Goal: Information Seeking & Learning: Learn about a topic

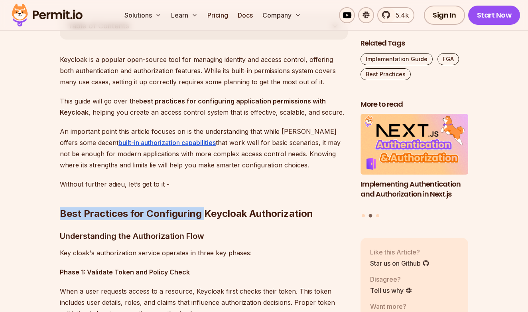
drag, startPoint x: 203, startPoint y: 201, endPoint x: 203, endPoint y: 216, distance: 14.8
click at [203, 213] on h2 "Best Practices for Configuring Keycloak Authorization" at bounding box center [204, 197] width 288 height 45
copy h2 "Best Practices for Configuring"
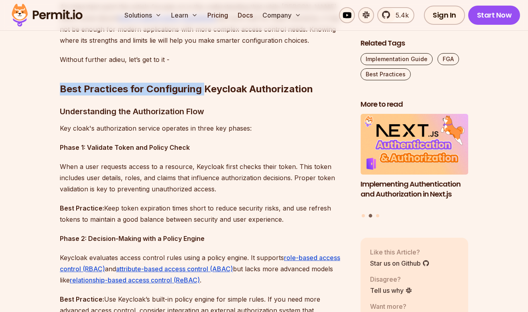
scroll to position [597, 0]
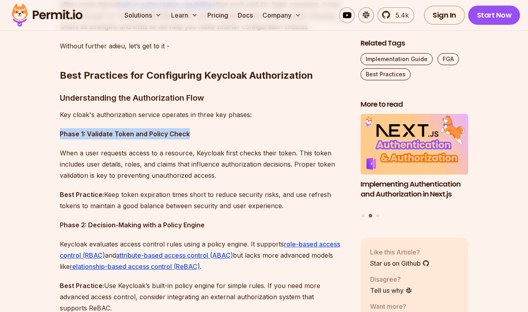
drag, startPoint x: 200, startPoint y: 136, endPoint x: 200, endPoint y: 120, distance: 16.4
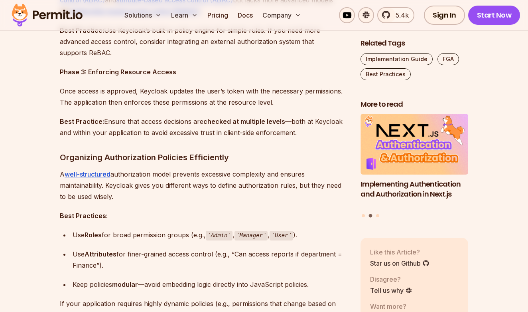
scroll to position [854, 0]
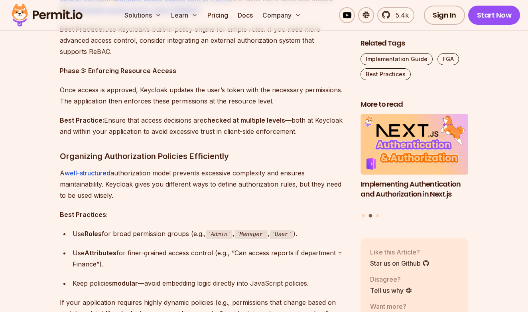
click at [188, 150] on h3 "Organizing Authorization Policies Efficiently" at bounding box center [204, 156] width 288 height 13
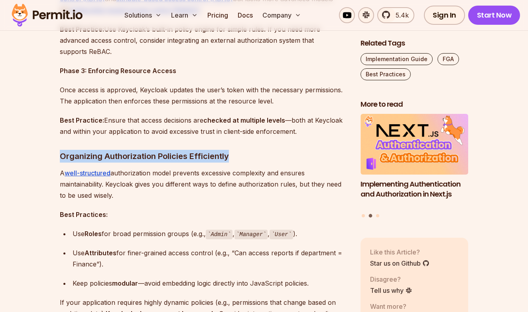
drag, startPoint x: 188, startPoint y: 147, endPoint x: 243, endPoint y: 156, distance: 55.8
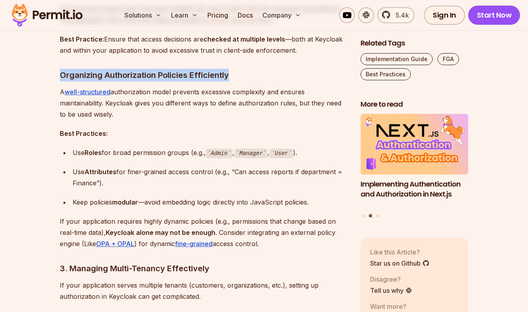
scroll to position [939, 0]
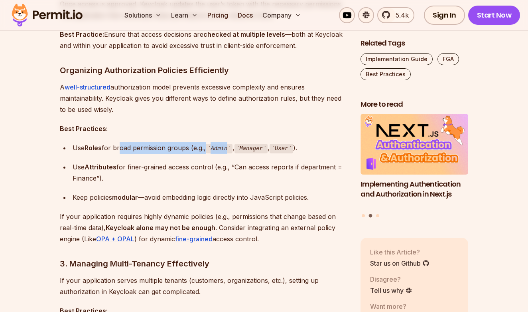
drag, startPoint x: 237, startPoint y: 150, endPoint x: 118, endPoint y: 150, distance: 119.3
click at [118, 150] on div "Use Roles for broad permission groups (e.g., Admin , Manager , User )." at bounding box center [210, 148] width 275 height 12
drag, startPoint x: 67, startPoint y: 148, endPoint x: 172, endPoint y: 150, distance: 105.0
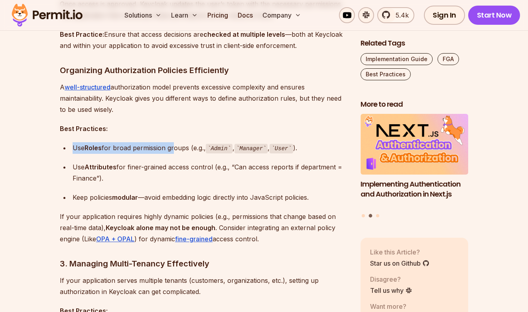
click at [172, 150] on ul "Use Roles for broad permission groups (e.g., Admin , Manager , User ). Use Attr…" at bounding box center [204, 172] width 288 height 61
drag, startPoint x: 172, startPoint y: 150, endPoint x: 69, endPoint y: 149, distance: 102.2
click at [69, 149] on ul "Use Roles for broad permission groups (e.g., Admin , Manager , User ). Use Attr…" at bounding box center [204, 172] width 288 height 61
drag, startPoint x: 69, startPoint y: 149, endPoint x: 244, endPoint y: 150, distance: 174.4
click at [244, 150] on ul "Use Roles for broad permission groups (e.g., Admin , Manager , User ). Use Attr…" at bounding box center [204, 172] width 288 height 61
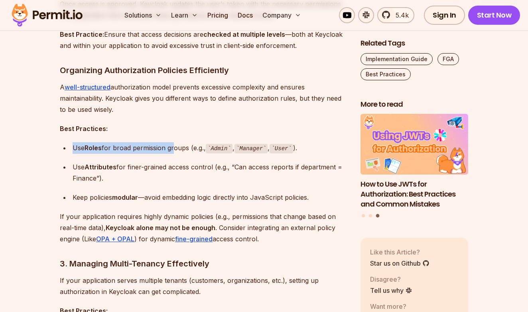
click at [244, 150] on code "Manager" at bounding box center [252, 149] width 34 height 10
drag, startPoint x: 294, startPoint y: 150, endPoint x: 48, endPoint y: 150, distance: 245.4
drag, startPoint x: 62, startPoint y: 164, endPoint x: 138, endPoint y: 176, distance: 77.6
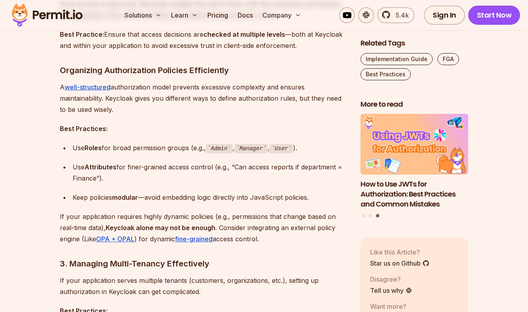
click at [138, 176] on ul "Use Roles for broad permission groups (e.g., Admin , Manager , User ). Use Attr…" at bounding box center [204, 172] width 288 height 61
drag, startPoint x: 227, startPoint y: 173, endPoint x: 53, endPoint y: 167, distance: 174.9
drag, startPoint x: 52, startPoint y: 167, endPoint x: 222, endPoint y: 167, distance: 170.4
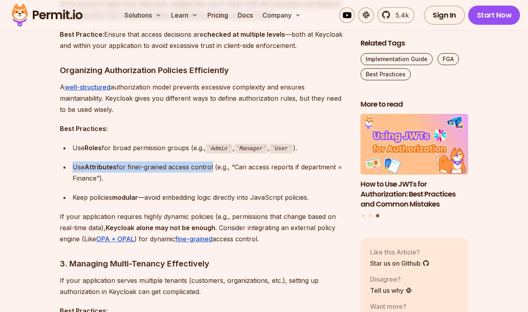
copy div "Use Attributes for finer-grained access control (e"
click at [222, 167] on div "Use Attributes for finer-grained access control (e.g., “Can access reports if d…" at bounding box center [210, 172] width 275 height 22
click at [255, 167] on div "Use Attributes for finer-grained access control (e.g., “Can access reports if d…" at bounding box center [210, 172] width 275 height 22
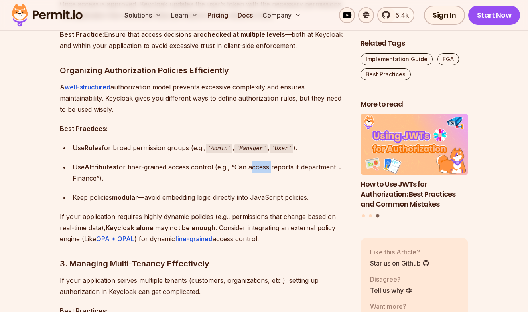
click at [255, 167] on div "Use Attributes for finer-grained access control (e.g., “Can access reports if d…" at bounding box center [210, 172] width 275 height 22
click at [263, 167] on div "Use Attributes for finer-grained access control (e.g., “Can access reports if d…" at bounding box center [210, 172] width 275 height 22
click at [275, 167] on div "Use Attributes for finer-grained access control (e.g., “Can access reports if d…" at bounding box center [210, 172] width 275 height 22
copy div "reports"
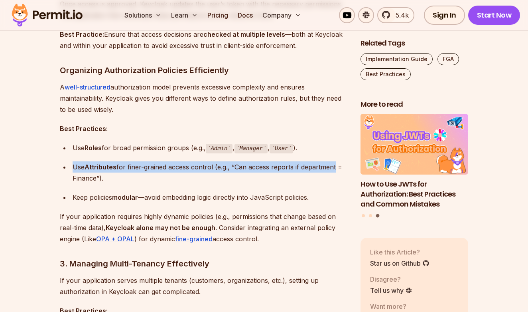
drag, startPoint x: 334, startPoint y: 167, endPoint x: 60, endPoint y: 163, distance: 273.4
click at [60, 163] on ul "Use Roles for broad permission groups (e.g., Admin , Manager , User ). Use Attr…" at bounding box center [204, 172] width 288 height 61
drag, startPoint x: 60, startPoint y: 168, endPoint x: 132, endPoint y: 173, distance: 72.4
click at [132, 173] on ul "Use Roles for broad permission groups (e.g., Admin , Manager , User ). Use Attr…" at bounding box center [204, 172] width 288 height 61
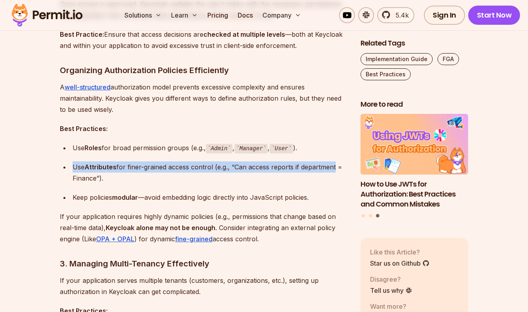
copy div "Use Attributes for finer-grained access control (e.g., “Can access reports if d…"
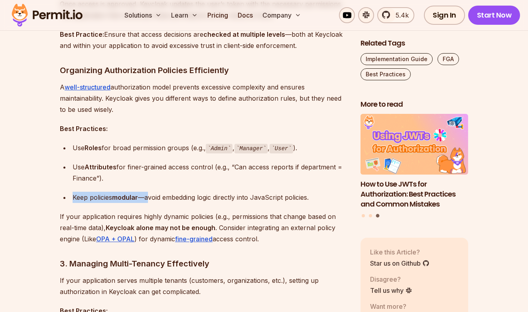
drag, startPoint x: 72, startPoint y: 196, endPoint x: 148, endPoint y: 197, distance: 76.6
click at [148, 197] on li "Keep policies modular —avoid embedding logic directly into JavaScript policies." at bounding box center [209, 197] width 278 height 11
click at [148, 197] on div "Keep policies modular —avoid embedding logic directly into JavaScript policies." at bounding box center [210, 197] width 275 height 11
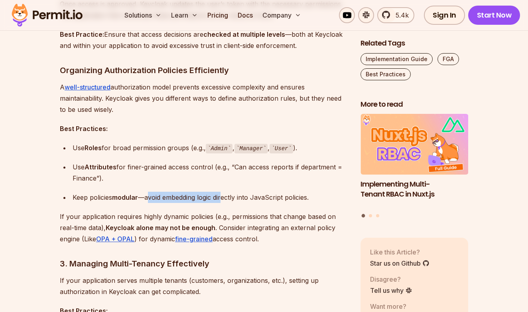
drag, startPoint x: 148, startPoint y: 197, endPoint x: 224, endPoint y: 199, distance: 75.9
click at [224, 199] on div "Keep policies modular —avoid embedding logic directly into JavaScript policies." at bounding box center [210, 197] width 275 height 11
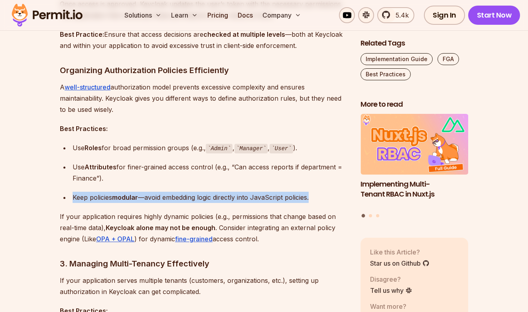
drag, startPoint x: 331, startPoint y: 195, endPoint x: 56, endPoint y: 195, distance: 275.4
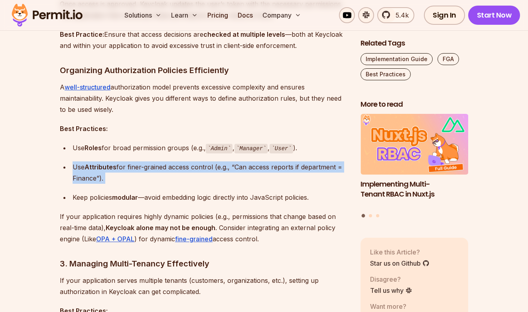
drag, startPoint x: 58, startPoint y: 189, endPoint x: 58, endPoint y: 169, distance: 19.6
drag, startPoint x: 58, startPoint y: 169, endPoint x: 145, endPoint y: 200, distance: 92.8
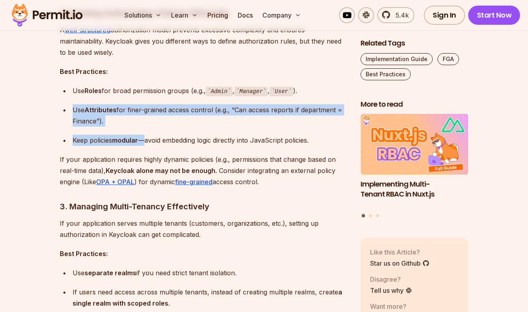
scroll to position [1020, 0]
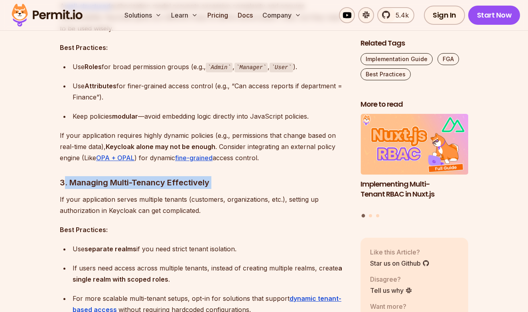
drag, startPoint x: 63, startPoint y: 184, endPoint x: 231, endPoint y: 188, distance: 168.1
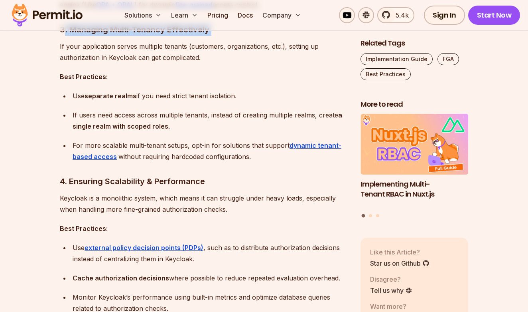
scroll to position [1151, 0]
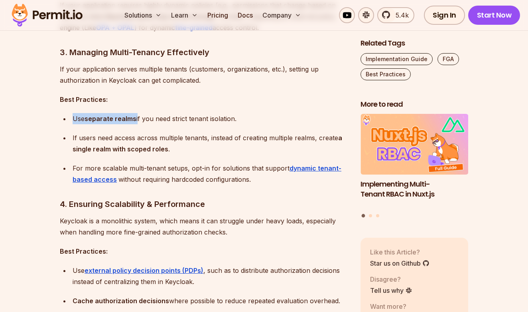
drag, startPoint x: 68, startPoint y: 113, endPoint x: 140, endPoint y: 116, distance: 71.9
click at [140, 116] on ul "Use separate realms if you need strict tenant isolation. If users need access a…" at bounding box center [204, 149] width 288 height 72
click at [140, 116] on div "Use separate realms if you need strict tenant isolation." at bounding box center [210, 118] width 275 height 11
drag, startPoint x: 125, startPoint y: 114, endPoint x: 86, endPoint y: 114, distance: 38.7
click at [86, 114] on div "Use separate realms if you need strict tenant isolation." at bounding box center [210, 118] width 275 height 11
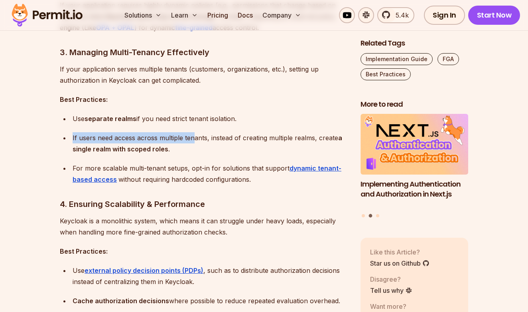
drag, startPoint x: 68, startPoint y: 124, endPoint x: 192, endPoint y: 134, distance: 124.9
click at [192, 134] on ul "Use separate realms if you need strict tenant isolation. If users need access a…" at bounding box center [204, 149] width 288 height 72
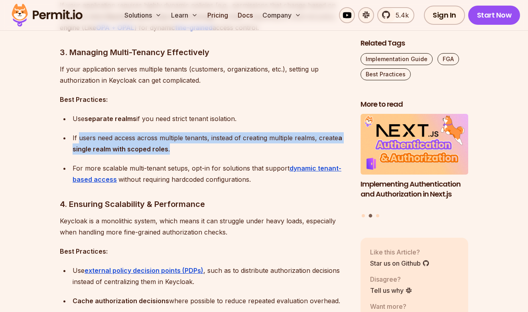
drag, startPoint x: 233, startPoint y: 145, endPoint x: 79, endPoint y: 137, distance: 154.7
click at [79, 137] on div "If users need access across multiple tenants, instead of creating multiple real…" at bounding box center [210, 143] width 275 height 22
drag, startPoint x: 69, startPoint y: 137, endPoint x: 187, endPoint y: 146, distance: 118.1
click at [187, 146] on ul "Use separate realms if you need strict tenant isolation. If users need access a…" at bounding box center [204, 149] width 288 height 72
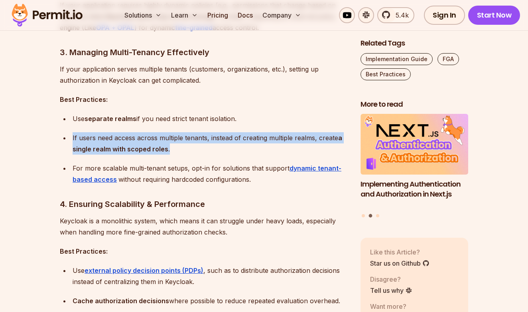
drag, startPoint x: 187, startPoint y: 146, endPoint x: 49, endPoint y: 139, distance: 137.9
drag, startPoint x: 49, startPoint y: 139, endPoint x: 196, endPoint y: 147, distance: 147.1
click at [196, 147] on div "If users need access across multiple tenants, instead of creating multiple real…" at bounding box center [210, 143] width 275 height 22
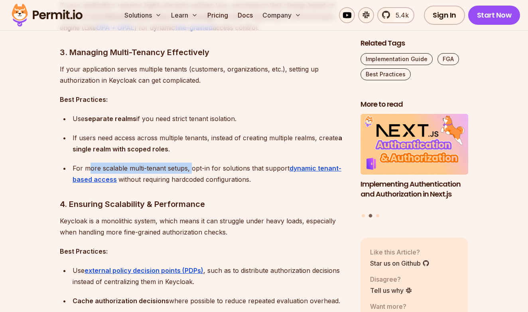
drag, startPoint x: 192, startPoint y: 166, endPoint x: 83, endPoint y: 166, distance: 108.6
click at [83, 166] on div "For more scalable multi-tenant setups, opt-in for solutions that support dynami…" at bounding box center [210, 173] width 275 height 22
drag, startPoint x: 53, startPoint y: 166, endPoint x: 83, endPoint y: 165, distance: 29.2
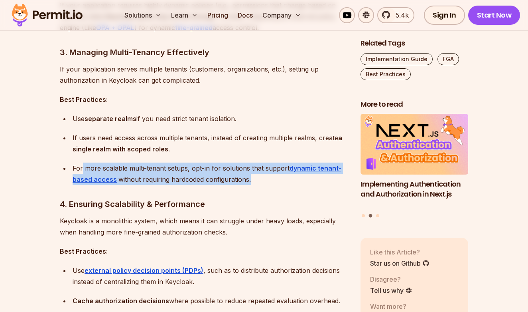
drag, startPoint x: 83, startPoint y: 165, endPoint x: 259, endPoint y: 177, distance: 176.4
click at [259, 177] on div "For more scalable multi-tenant setups, opt-in for solutions that support dynami…" at bounding box center [210, 173] width 275 height 22
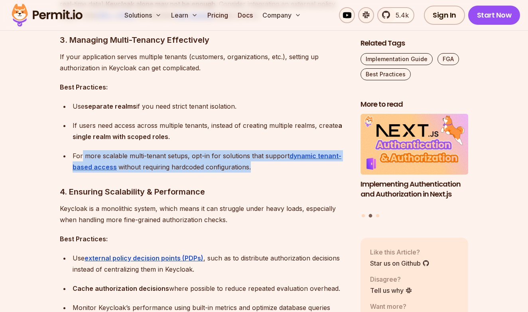
scroll to position [1168, 0]
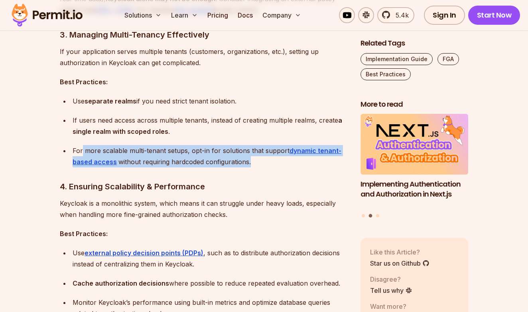
click at [291, 164] on div "For more scalable multi-tenant setups, opt-in for solutions that support dynami…" at bounding box center [210, 156] width 275 height 22
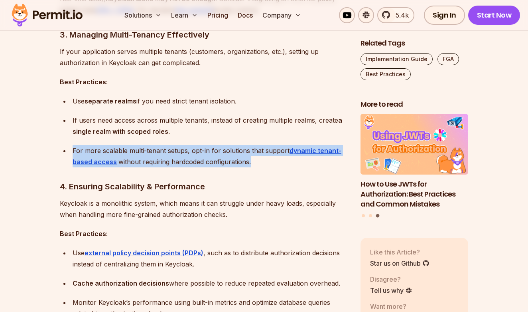
drag, startPoint x: 303, startPoint y: 164, endPoint x: 53, endPoint y: 150, distance: 249.8
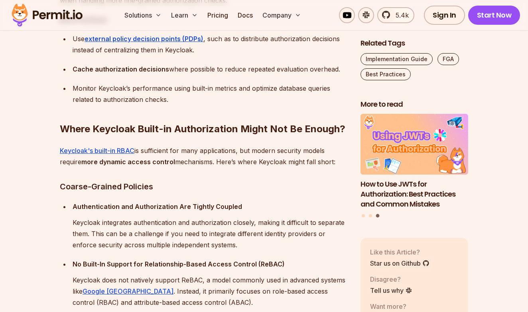
scroll to position [1384, 0]
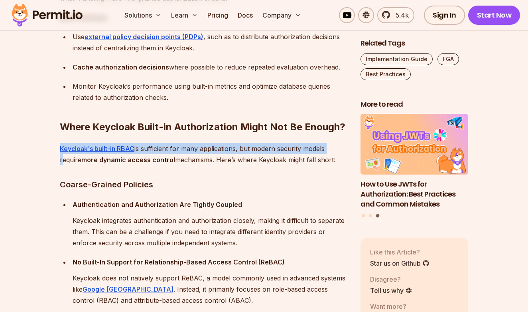
drag
click at [58, 161] on section "Table of Contents Keycloak is a popular open-source tool for managing identity …" at bounding box center [264, 295] width 528 height 2415
click at [58, 146] on section "Table of Contents Keycloak is a popular open-source tool for managing identity …" at bounding box center [264, 295] width 528 height 2415
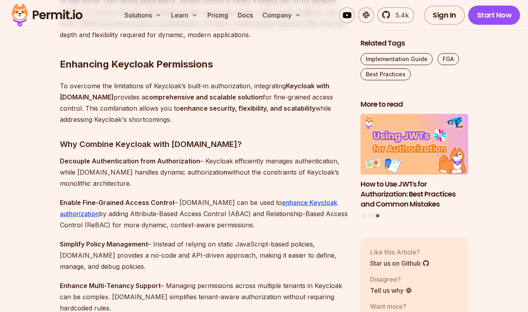
scroll to position [2150, 0]
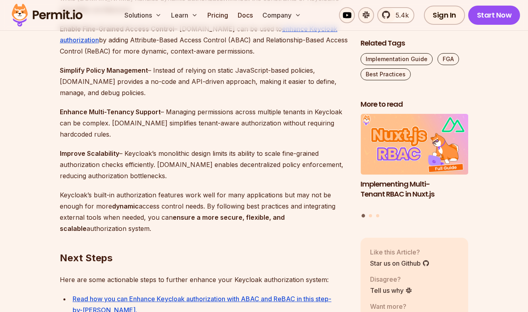
scroll to position [2221, 0]
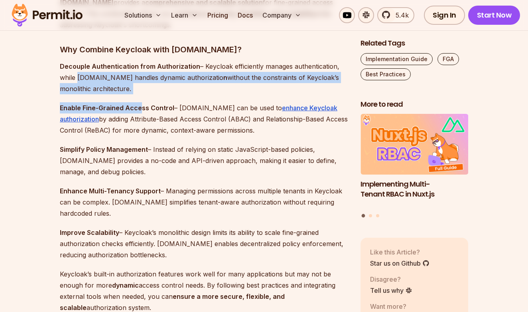
click at [75, 72] on p "Decouple Authentication from Authorization – Keycloak efficiently manages authe…" at bounding box center [204, 78] width 288 height 34
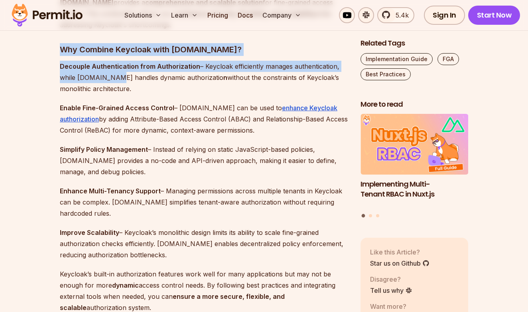
click at [103, 84] on p "Decouple Authentication from Authorization – Keycloak efficiently manages authe…" at bounding box center [204, 78] width 288 height 34
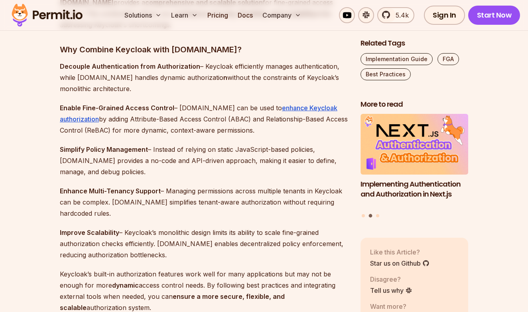
click at [127, 47] on h3 "Why Combine Keycloak with [DOMAIN_NAME]?" at bounding box center [204, 49] width 288 height 13
click at [225, 47] on h3 "Why Combine Keycloak with [DOMAIN_NAME]?" at bounding box center [204, 49] width 288 height 13
click at [242, 47] on h3 "Why Combine Keycloak with [DOMAIN_NAME]?" at bounding box center [204, 49] width 288 height 13
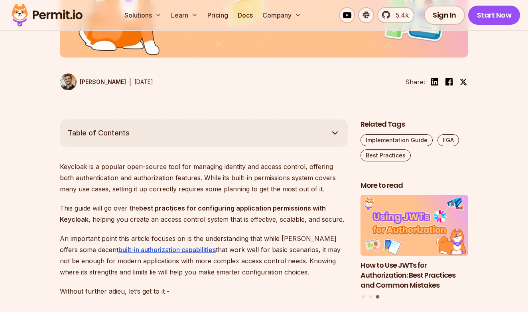
scroll to position [388, 0]
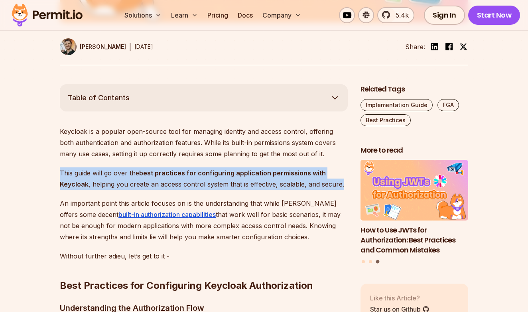
copy p "This guide will go over the best practices for configuring application permissi…"
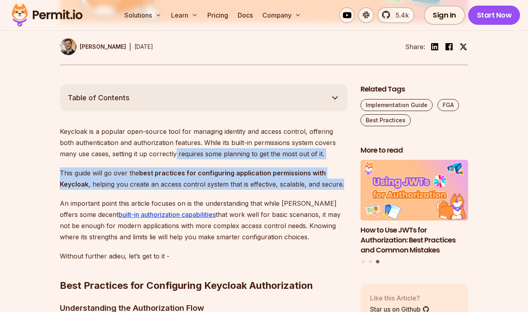
click at [145, 176] on strong "best practices for configuring application permissions with Keycloak" at bounding box center [193, 178] width 266 height 19
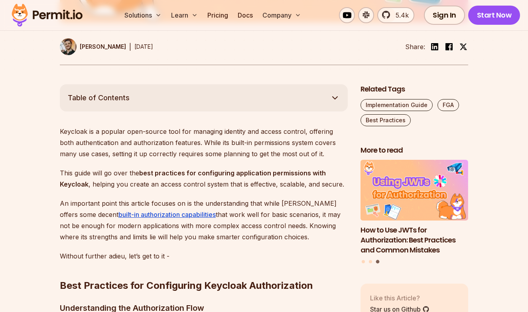
click at [146, 172] on strong "best practices for configuring application permissions with Keycloak" at bounding box center [193, 178] width 266 height 19
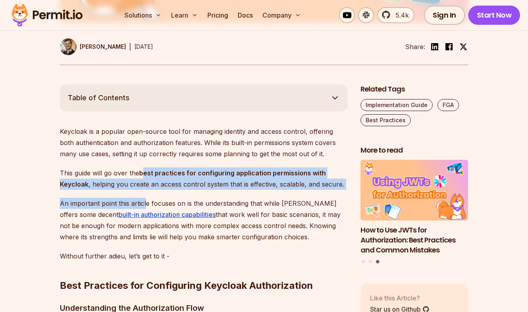
copy div "est practices for configuring application permissions with Keycloak , helping y…"
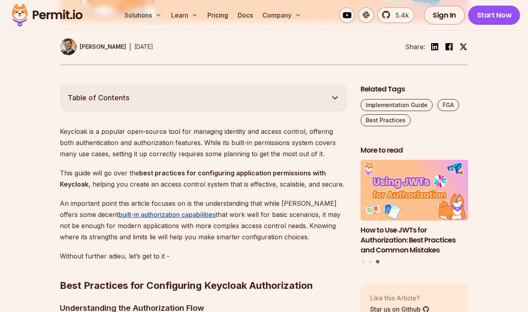
click at [148, 203] on p "An important point this article focuses on is the understanding that while [PER…" at bounding box center [204, 220] width 288 height 45
